Goal: Contribute content

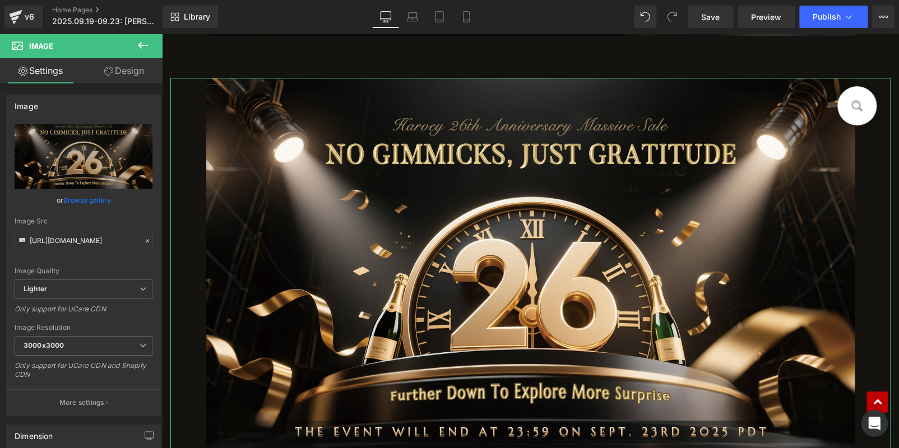
type input "C:\fakepath\edm_02.jpg"
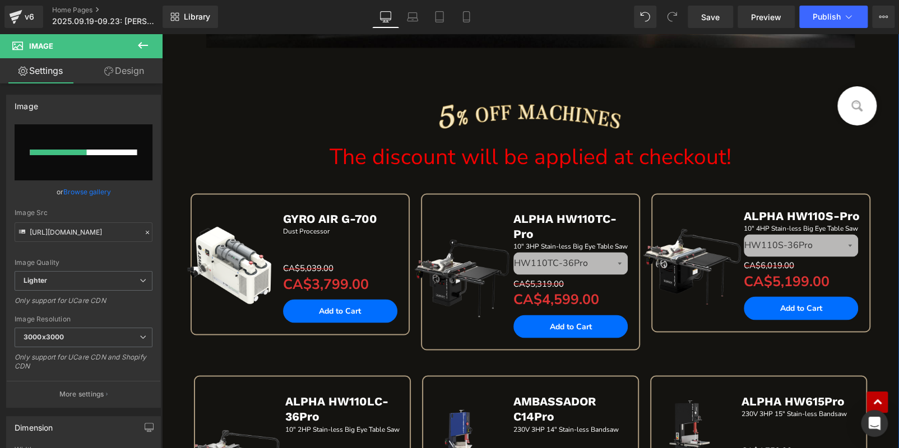
scroll to position [908, 0]
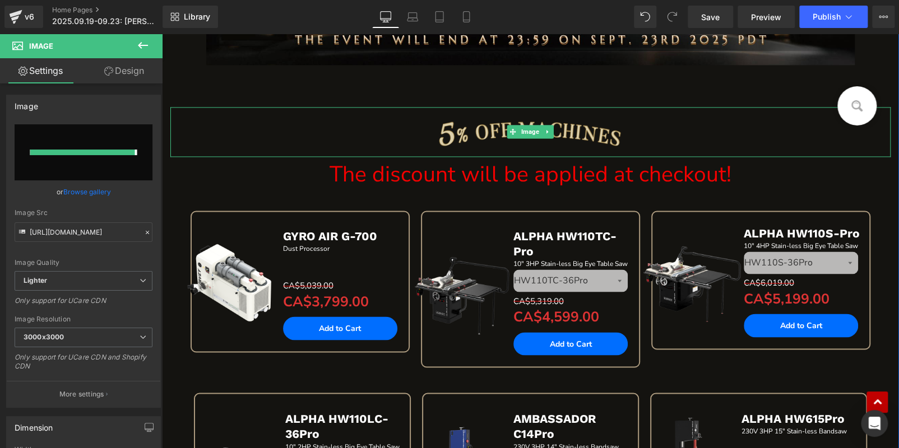
type input "[URL][DOMAIN_NAME]"
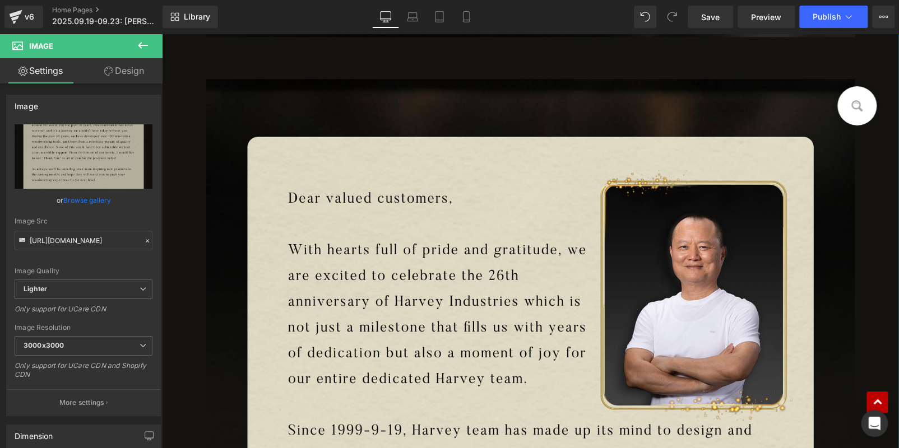
scroll to position [516, 0]
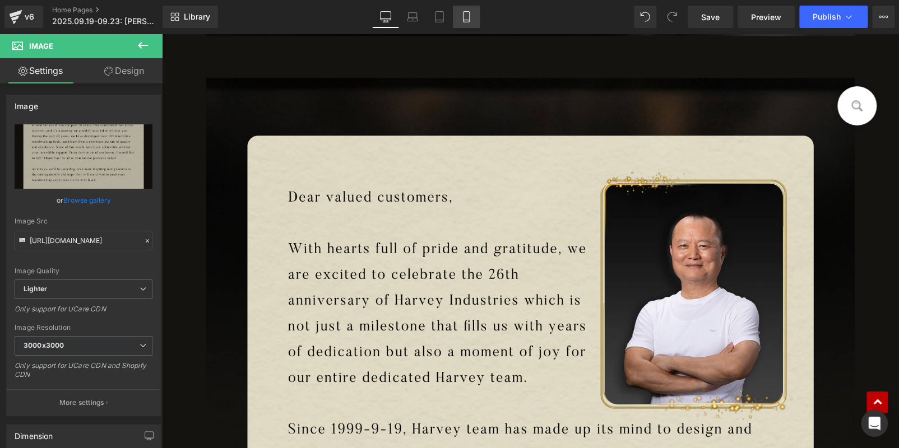
click at [458, 17] on link "Mobile" at bounding box center [466, 17] width 27 height 22
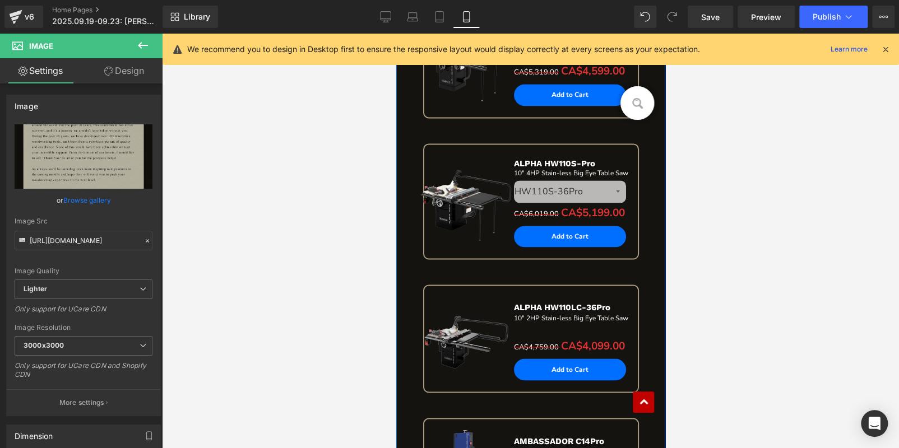
scroll to position [1005, 0]
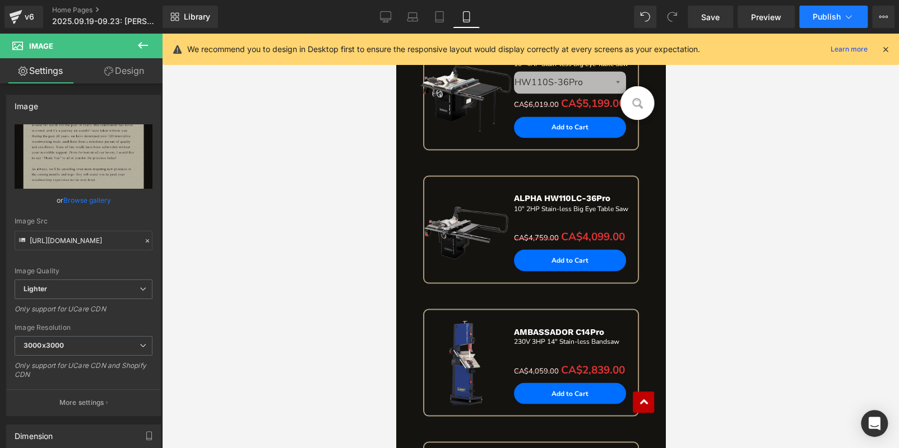
click at [833, 15] on span "Publish" at bounding box center [826, 16] width 28 height 9
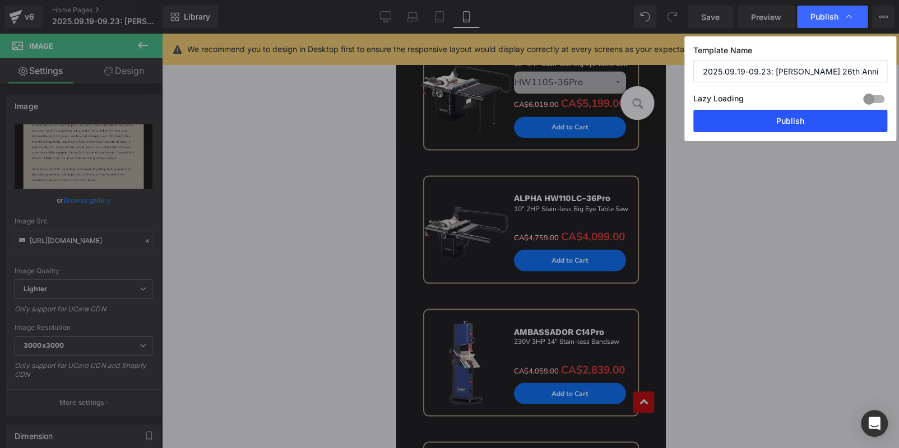
click at [796, 116] on button "Publish" at bounding box center [790, 121] width 194 height 22
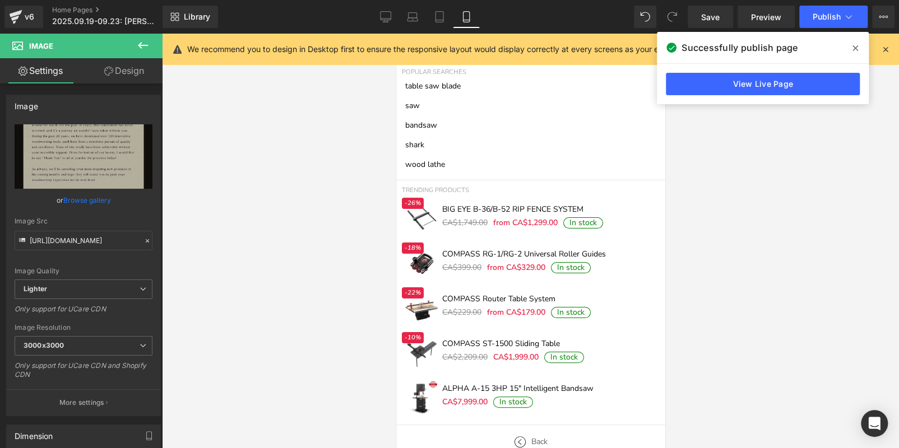
scroll to position [0, 0]
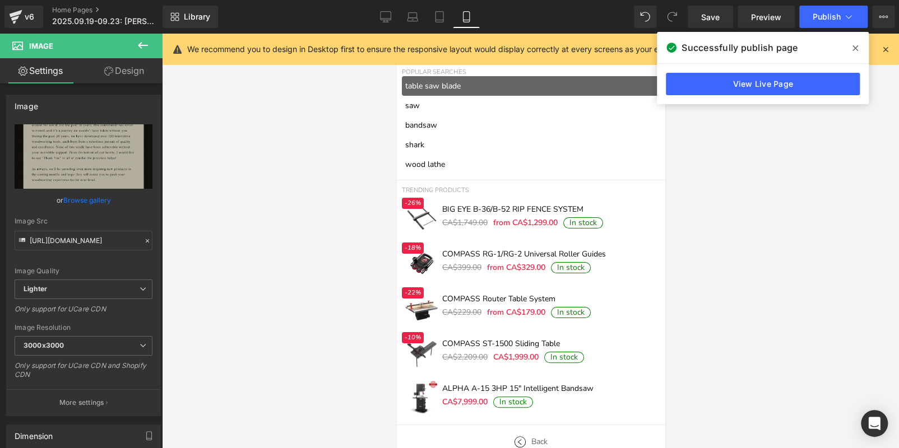
drag, startPoint x: 851, startPoint y: 46, endPoint x: 802, endPoint y: 49, distance: 48.3
click at [848, 47] on span at bounding box center [855, 48] width 18 height 18
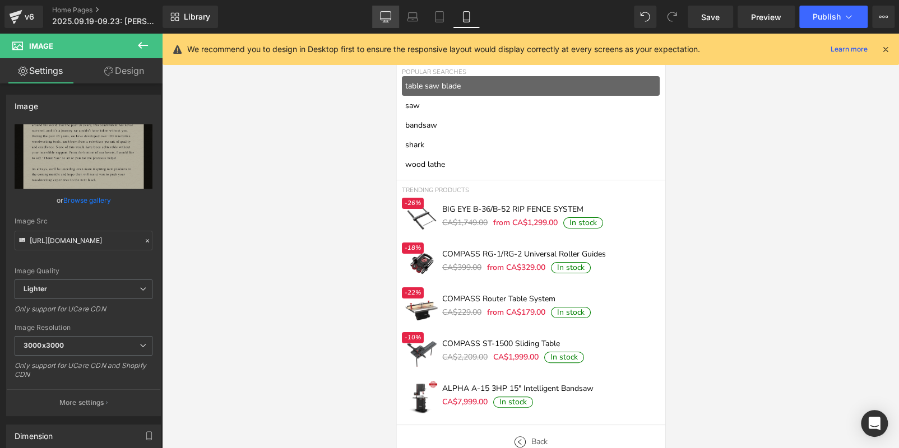
click at [388, 16] on icon at bounding box center [385, 16] width 11 height 11
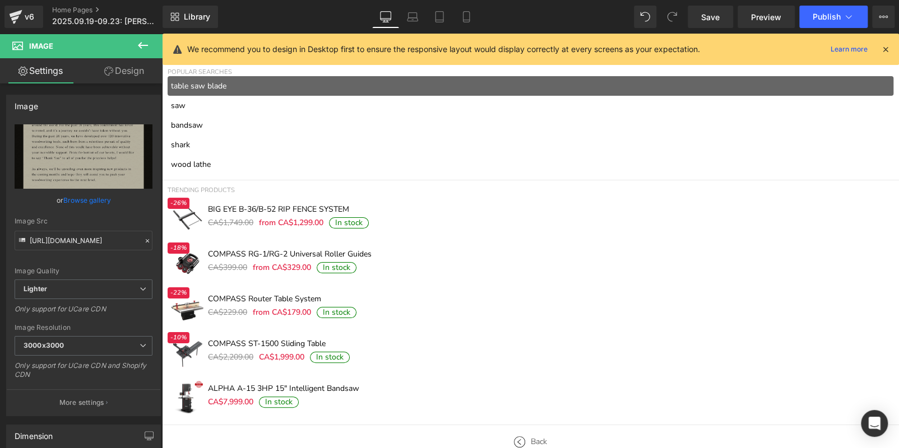
click at [887, 47] on icon at bounding box center [885, 49] width 10 height 10
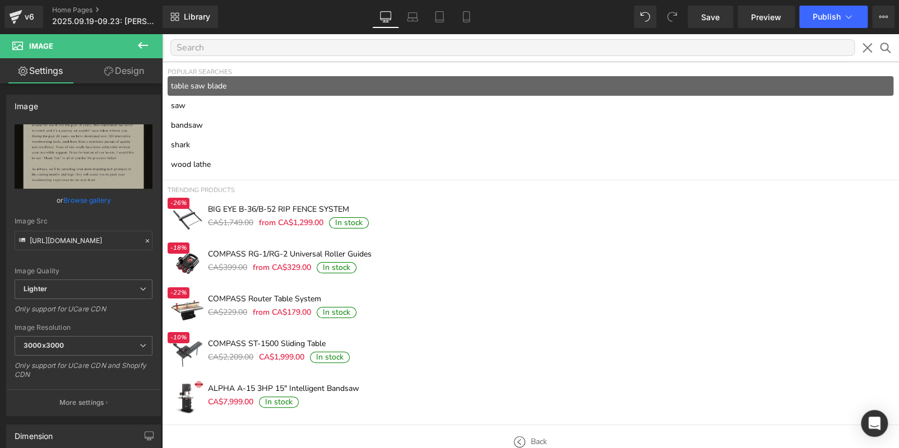
click at [868, 47] on icon at bounding box center [867, 48] width 14 height 14
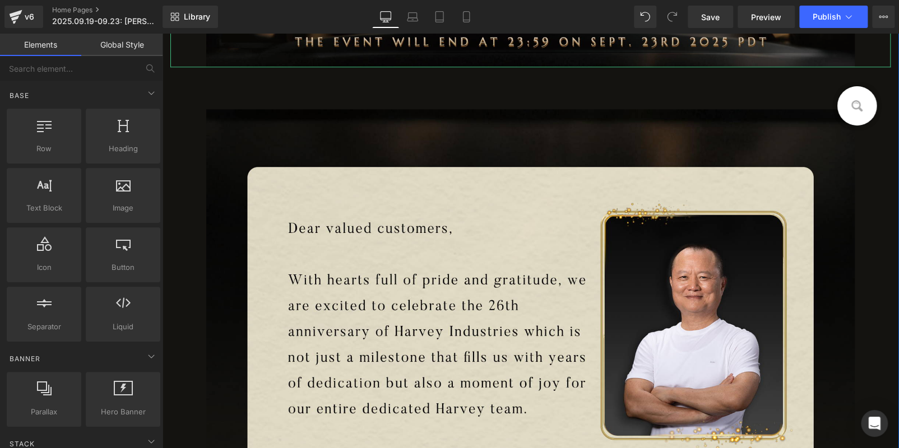
scroll to position [616, 0]
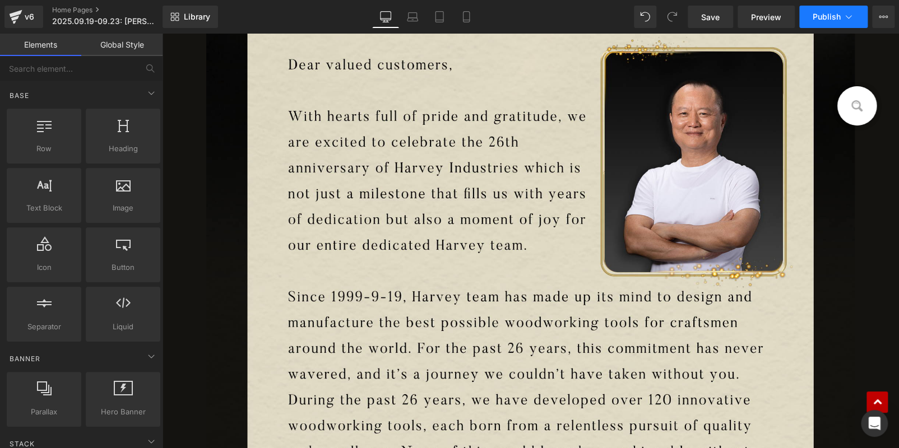
click at [838, 9] on button "Publish" at bounding box center [833, 17] width 68 height 22
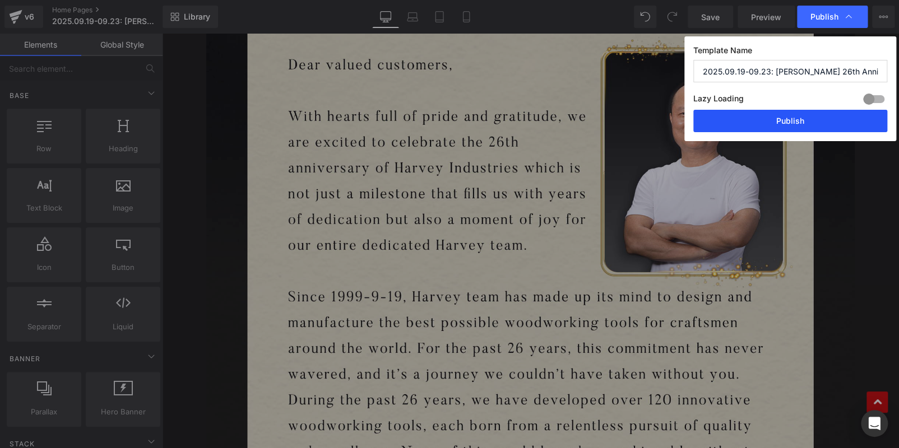
click at [801, 124] on button "Publish" at bounding box center [790, 121] width 194 height 22
